Goal: Information Seeking & Learning: Learn about a topic

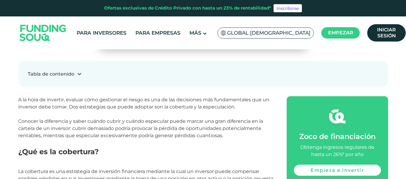
scroll to position [239, 0]
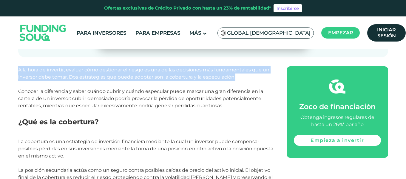
drag, startPoint x: 18, startPoint y: 69, endPoint x: 240, endPoint y: 77, distance: 222.2
click at [240, 77] on p "A la hora de invertir, evaluar cómo gestionar el riesgo es una de las decisione…" at bounding box center [145, 91] width 255 height 50
copy font "A la hora de invertir, evaluar cómo gestionar el riesgo es una de las decisione…"
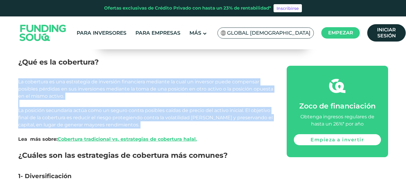
drag, startPoint x: 18, startPoint y: 80, endPoint x: 149, endPoint y: 131, distance: 140.1
click at [149, 131] on p "La cobertura es una estrategia de inversión financiera mediante la cual un inve…" at bounding box center [145, 114] width 255 height 72
copy span "La cobertura es una estrategia de inversión financiera mediante la cual un inve…"
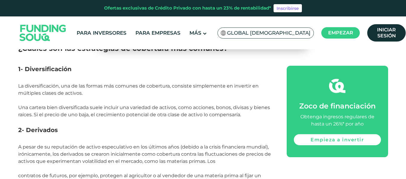
scroll to position [388, 0]
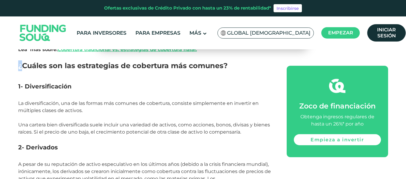
drag, startPoint x: 18, startPoint y: 65, endPoint x: 23, endPoint y: 69, distance: 6.6
click at [25, 76] on h2 "¿Cuáles son las estrategias de cobertura más comunes?" at bounding box center [145, 70] width 255 height 21
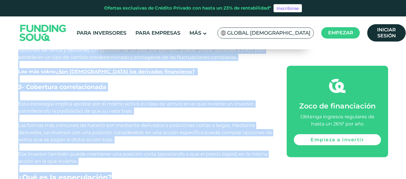
scroll to position [568, 0]
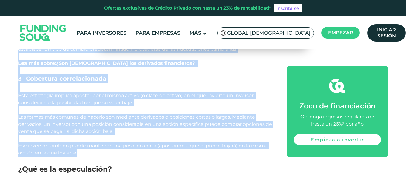
drag, startPoint x: 19, startPoint y: 67, endPoint x: 128, endPoint y: 150, distance: 137.2
click at [128, 150] on div "A la hora de invertir, evaluar cómo gestionar el riesgo es una de las decisione…" at bounding box center [145, 177] width 255 height 880
copy div "¿Loremi dol sit ametconsect ad elitseddo eiu tempori? 3- Utlaboreetdolor Ma ali…"
click at [160, 84] on h3 "3- Cobertura correlacionada" at bounding box center [145, 83] width 255 height 18
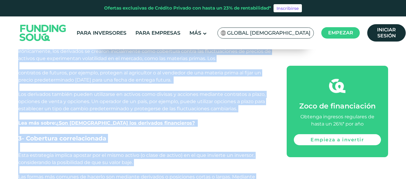
click at [202, 130] on p "Los derivados también pueden utilizarse en activos como divisas y acciones medi…" at bounding box center [145, 112] width 255 height 43
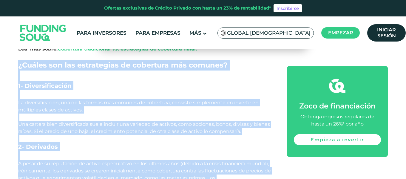
scroll to position [329, 0]
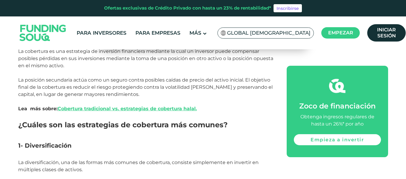
click at [222, 116] on p "La cobertura es una estrategia de inversión financiera mediante la cual un inve…" at bounding box center [145, 84] width 255 height 72
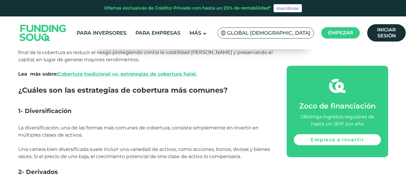
scroll to position [389, 0]
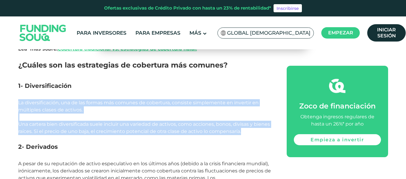
drag, startPoint x: 18, startPoint y: 102, endPoint x: 255, endPoint y: 133, distance: 239.0
click at [255, 133] on p "La diversificación, una de las formas más comunes de cobertura, consiste simple…" at bounding box center [145, 120] width 255 height 43
copy span "La diversificación, una de las formas más comunes de cobertura, consiste simple…"
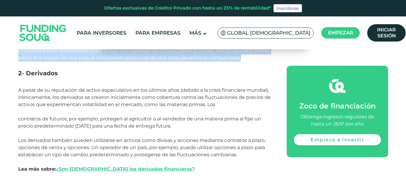
scroll to position [478, 0]
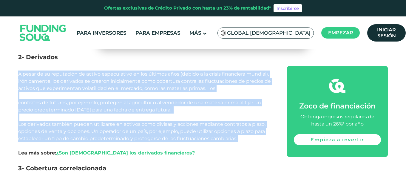
drag, startPoint x: 19, startPoint y: 73, endPoint x: 236, endPoint y: 143, distance: 228.0
copy div "A pesar de su reputación de activo especulativo en los últimos años (debido a l…"
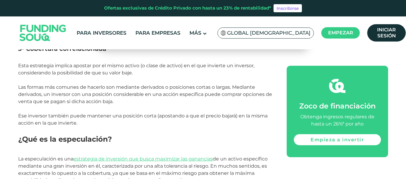
scroll to position [568, 0]
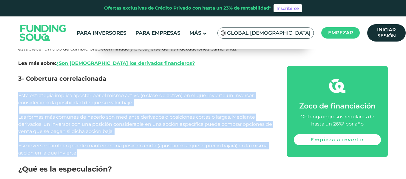
drag, startPoint x: 19, startPoint y: 94, endPoint x: 112, endPoint y: 151, distance: 109.0
click at [112, 151] on p "Esta estrategia implica apostar por el mismo activo (o clase de activo) en el q…" at bounding box center [145, 128] width 255 height 72
copy span "Esta estrategia implica apostar por el mismo activo (o clase de activo) en el q…"
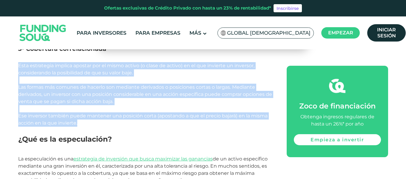
scroll to position [627, 0]
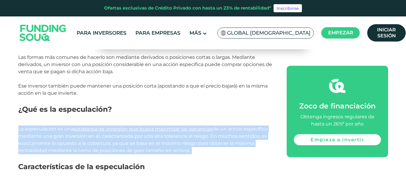
drag, startPoint x: 19, startPoint y: 130, endPoint x: 193, endPoint y: 155, distance: 176.5
click at [193, 155] on p "La especulación es una estrategia de inversión que busca maximizar las ganancia…" at bounding box center [145, 143] width 255 height 36
copy span "La especulación es una estrategia de inversión que busca maximizar las ganancia…"
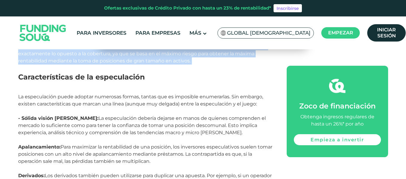
scroll to position [747, 0]
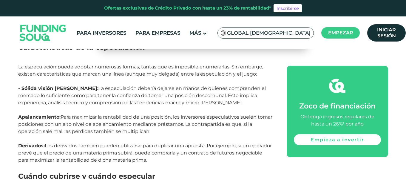
drag, startPoint x: 19, startPoint y: 64, endPoint x: 181, endPoint y: 158, distance: 187.1
copy div "Lo ipsumdolorsi ametc adipisc elitseddo eiusmo, tempor inc ut laboreetd magnaal…"
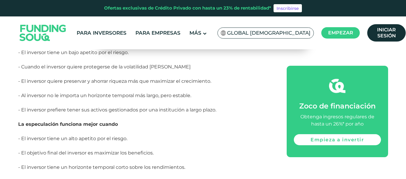
scroll to position [866, 0]
